Goal: Information Seeking & Learning: Learn about a topic

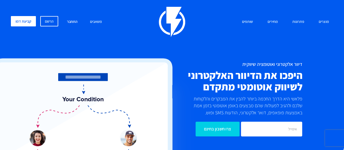
click at [75, 21] on link "התחבר" at bounding box center [72, 22] width 19 height 12
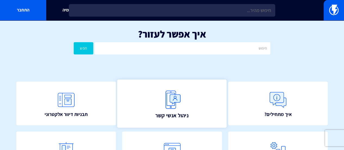
click at [167, 104] on img at bounding box center [172, 100] width 24 height 24
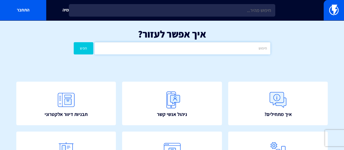
click at [245, 45] on input "text" at bounding box center [183, 48] width 176 height 12
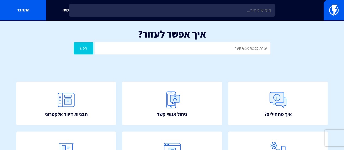
click at [82, 44] on button "חפש" at bounding box center [84, 48] width 20 height 12
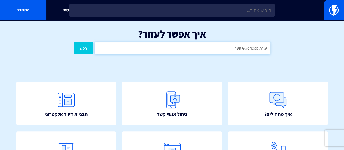
click at [244, 47] on input "יצירת קבוצת אנשי קשר" at bounding box center [183, 48] width 176 height 12
drag, startPoint x: 212, startPoint y: 46, endPoint x: 303, endPoint y: 51, distance: 91.9
click at [303, 51] on div "איך אפשר לעזור? יצירת קבוצת אניצירתשי קשר חפש" at bounding box center [172, 42] width 344 height 45
click at [74, 42] on button "חפש" at bounding box center [84, 48] width 20 height 12
click at [242, 49] on input "קבוצה" at bounding box center [183, 48] width 176 height 12
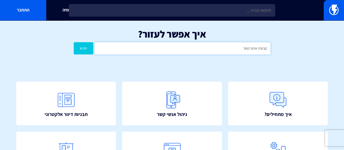
type input "קבוצת אנשי קשר"
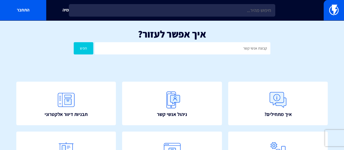
click at [90, 45] on button "חפש" at bounding box center [84, 48] width 20 height 12
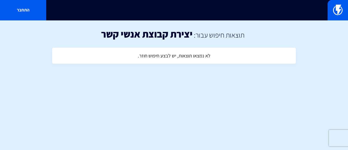
click at [133, 55] on div "לא נמצאו תוצאות, יש לבצע חיפוש חוזר." at bounding box center [174, 57] width 244 height 14
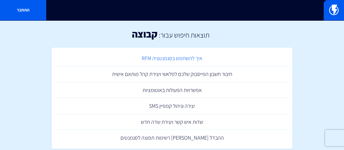
click at [172, 56] on link "איך להשתמש בסגמנטציה RFM" at bounding box center [172, 58] width 236 height 16
